Goal: Go to known website: Go to known website

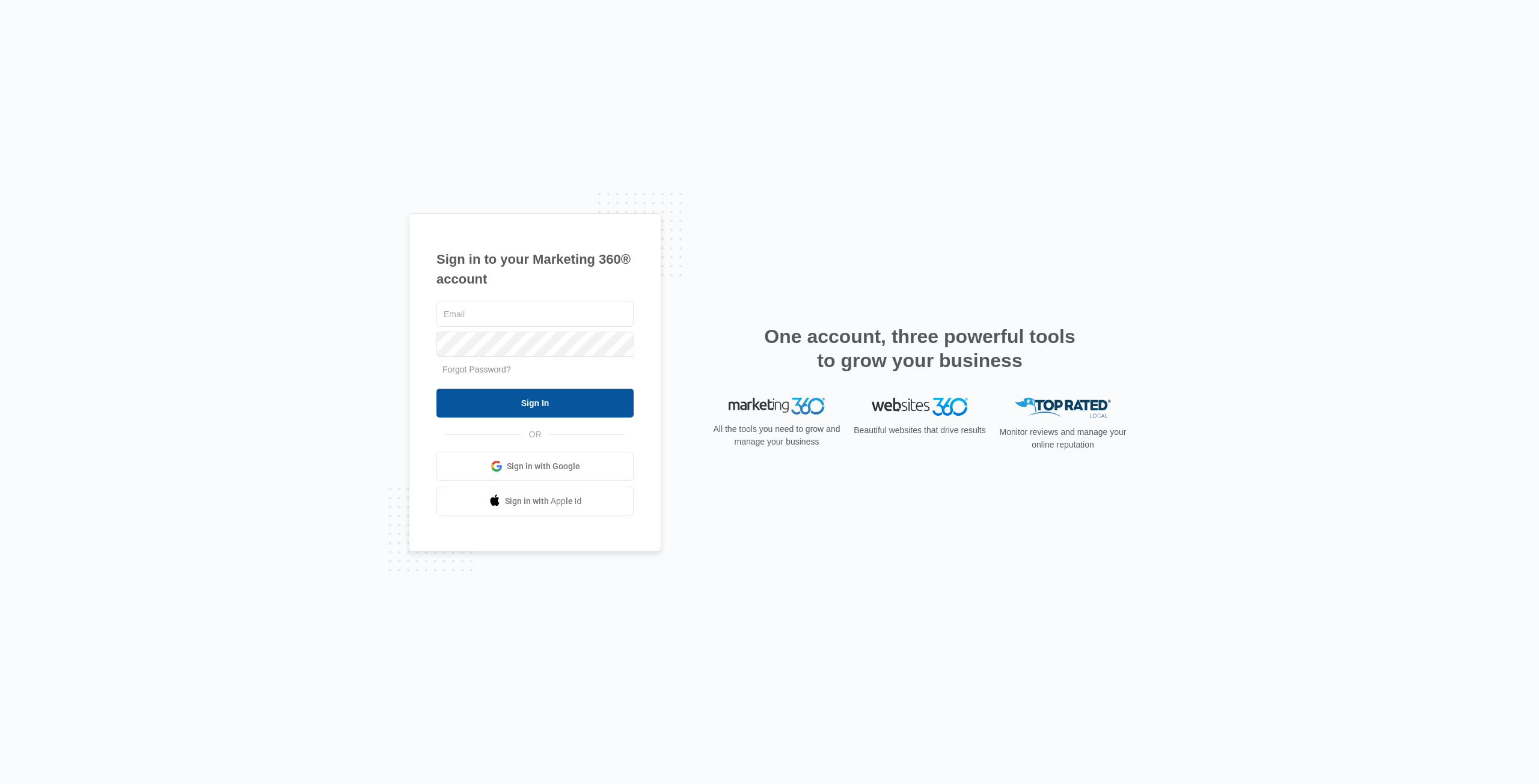
type input "[EMAIL_ADDRESS][DOMAIN_NAME]"
click at [564, 414] on input "Sign In" at bounding box center [534, 403] width 197 height 29
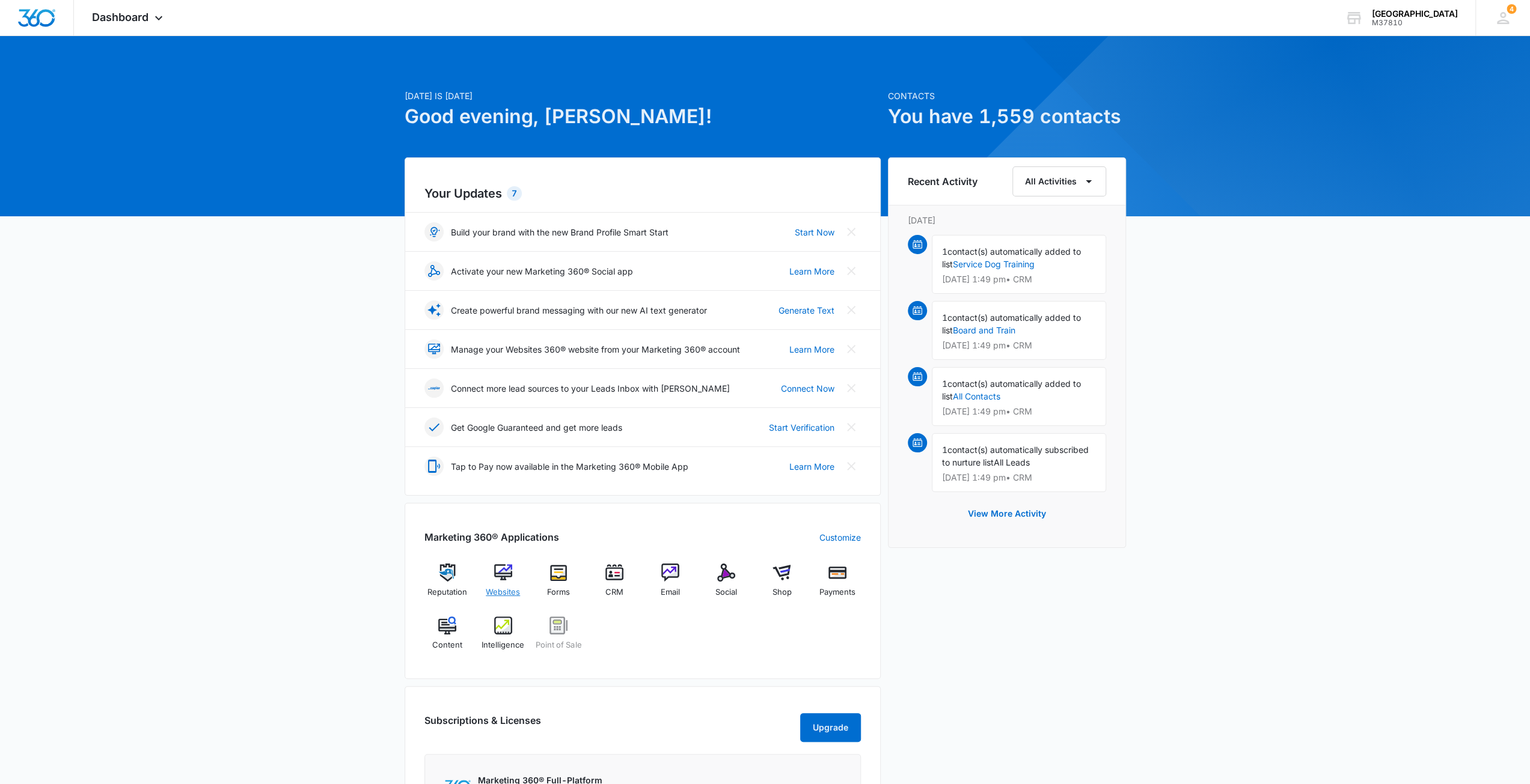
click at [495, 572] on img at bounding box center [503, 573] width 18 height 18
